Goal: Use online tool/utility: Use online tool/utility

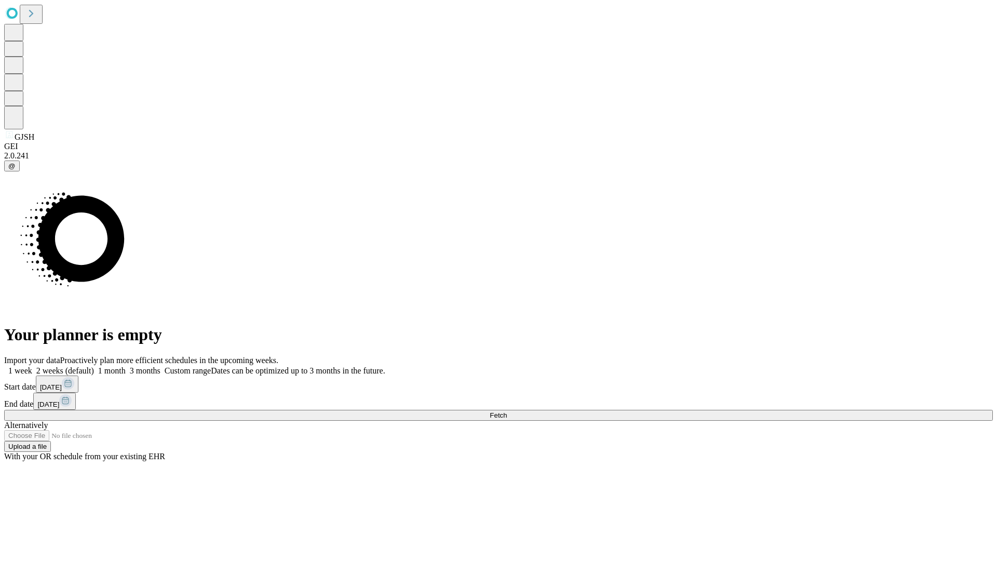
click at [507, 411] on span "Fetch" at bounding box center [497, 415] width 17 height 8
